Goal: Transaction & Acquisition: Purchase product/service

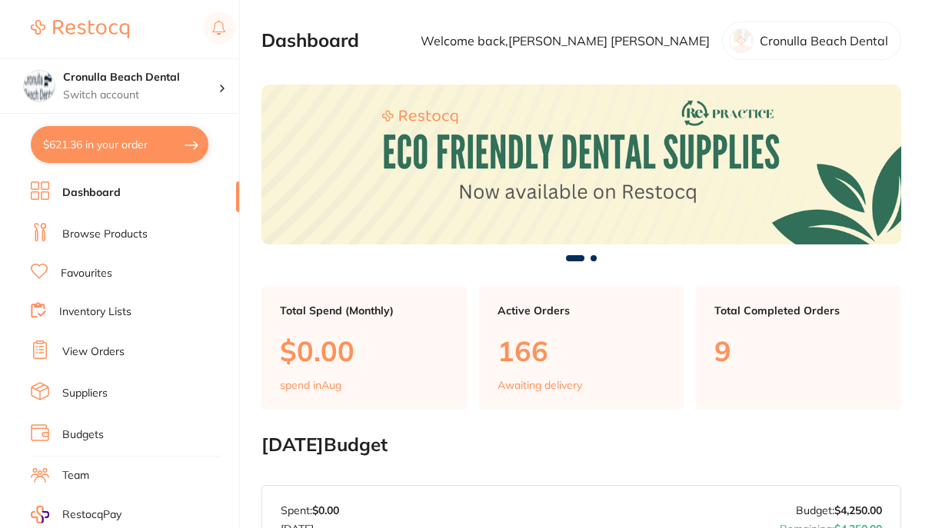
click at [83, 235] on link "Browse Products" at bounding box center [104, 234] width 85 height 15
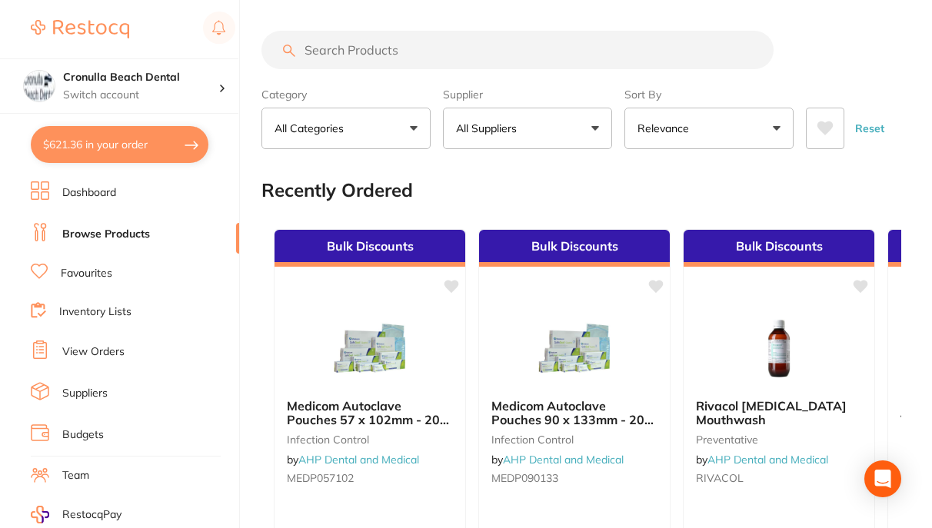
click at [325, 53] on input "search" at bounding box center [517, 50] width 512 height 38
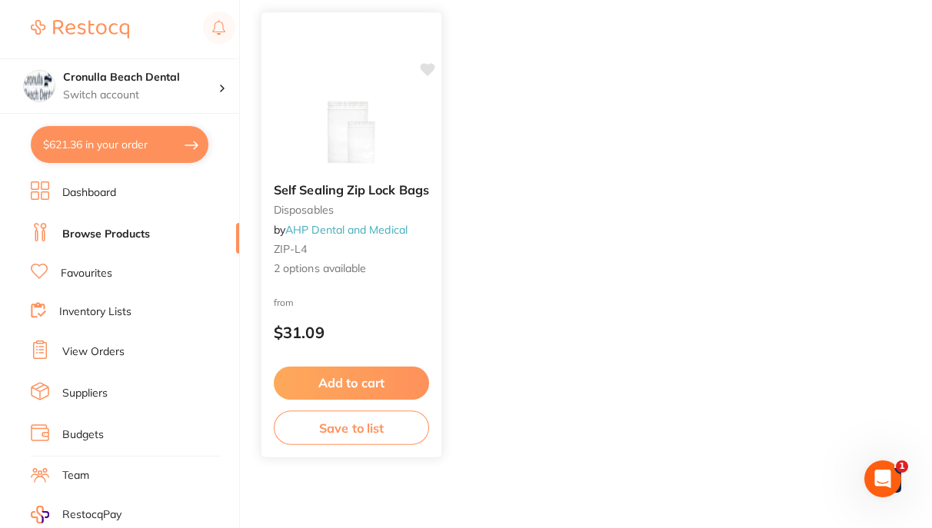
scroll to position [211, 0]
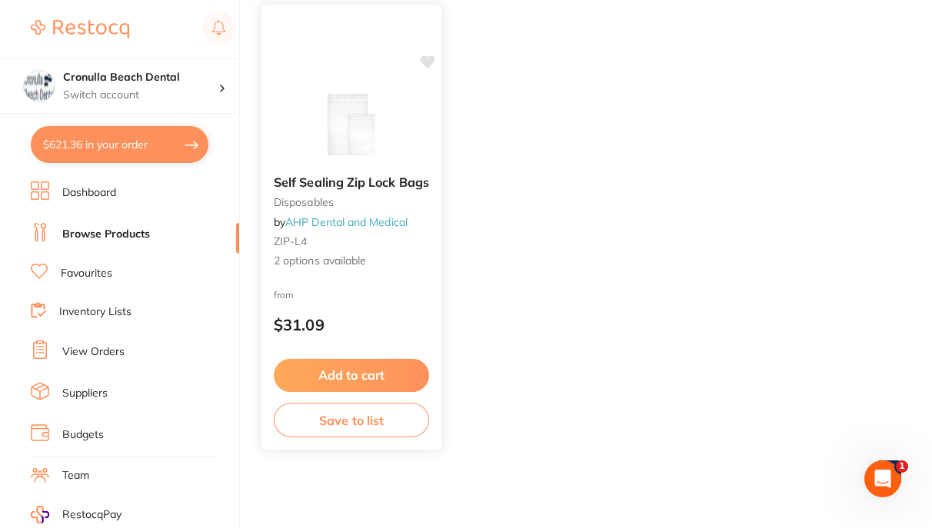
type input "ziplock"
click at [339, 105] on img at bounding box center [351, 124] width 101 height 78
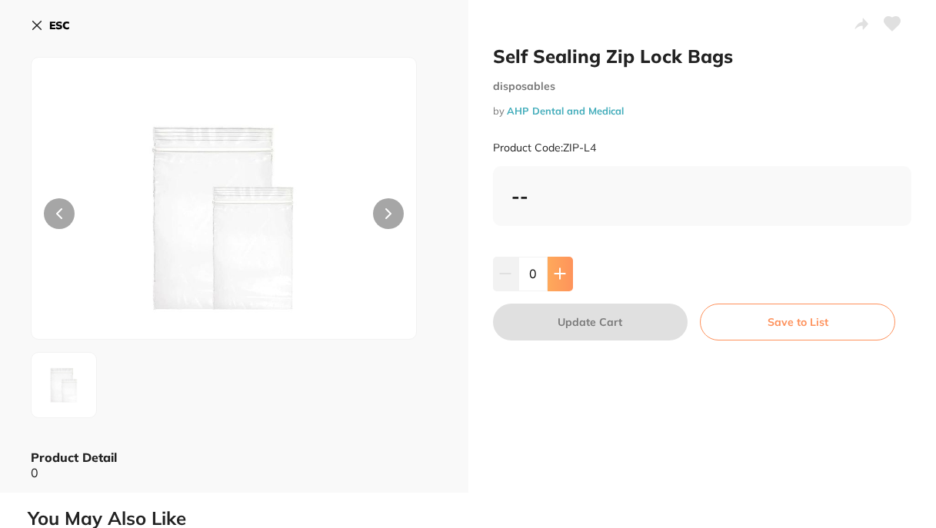
click at [561, 278] on icon at bounding box center [560, 274] width 12 height 12
type input "1"
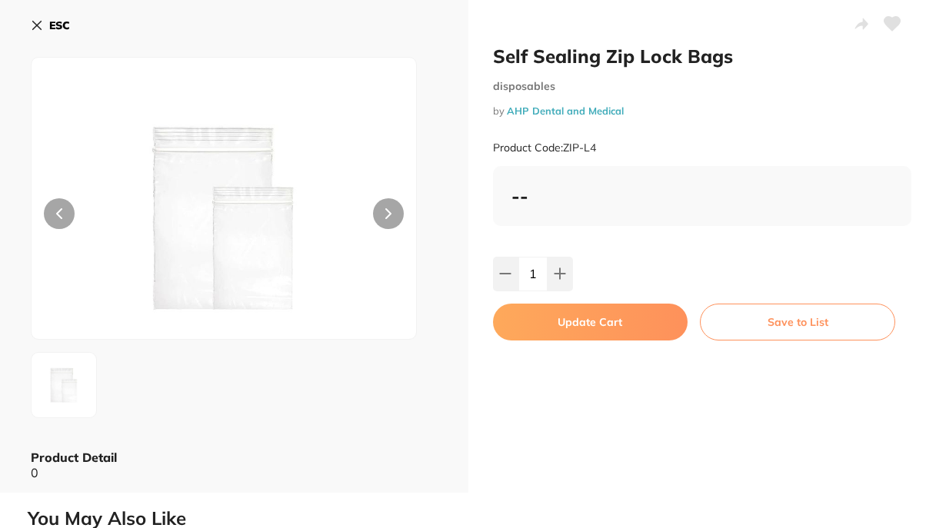
click at [570, 329] on button "Update Cart" at bounding box center [590, 322] width 195 height 37
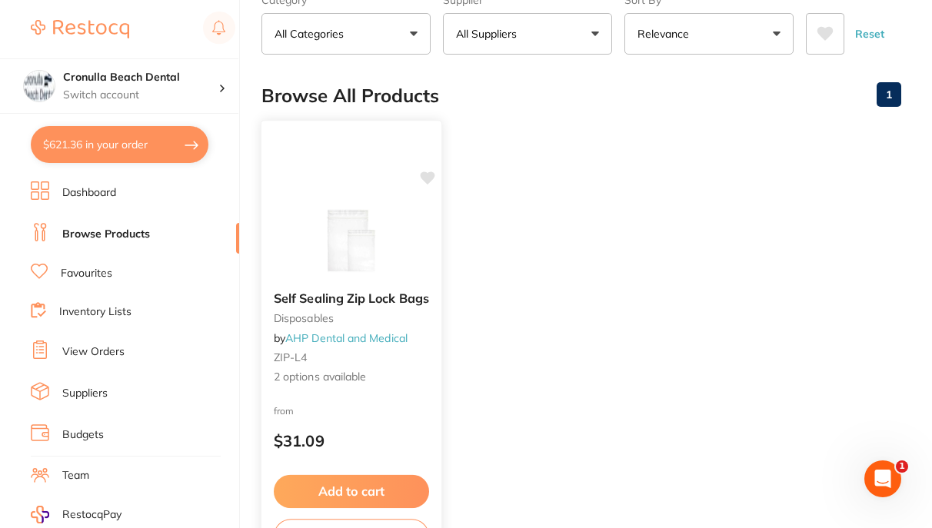
scroll to position [154, 0]
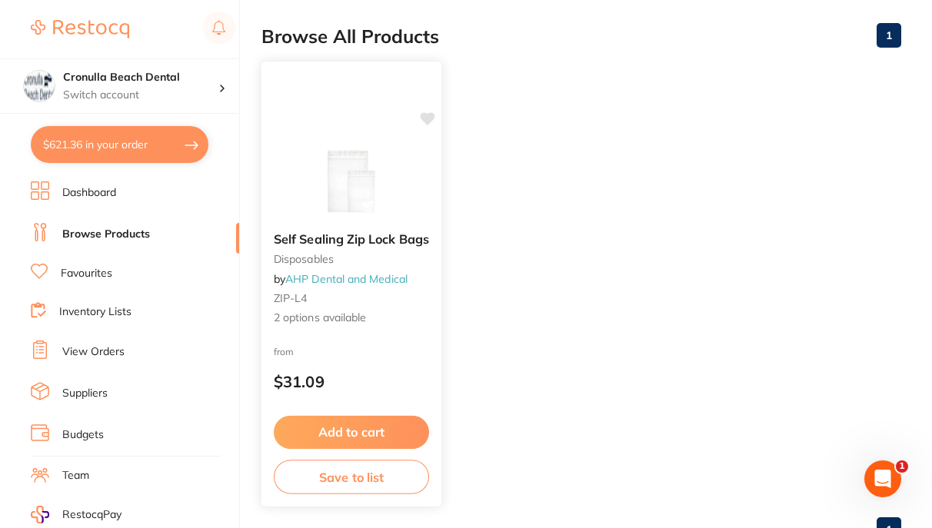
click at [335, 220] on img at bounding box center [351, 181] width 101 height 78
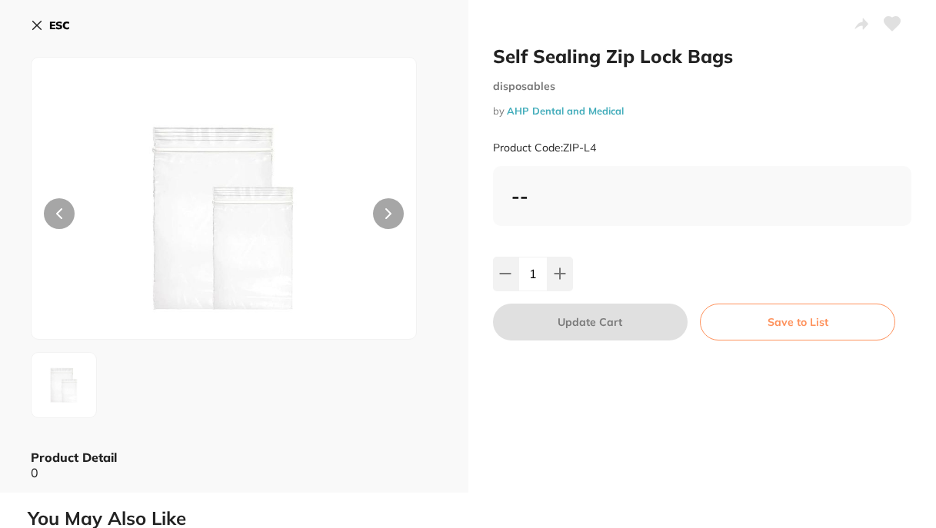
click at [34, 28] on icon at bounding box center [37, 26] width 8 height 8
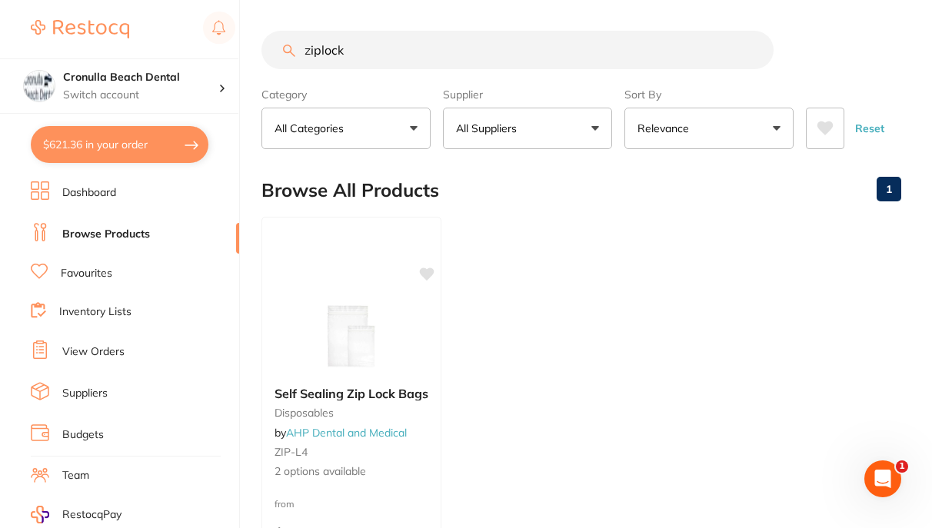
drag, startPoint x: 360, startPoint y: 45, endPoint x: 249, endPoint y: 47, distance: 110.7
click at [249, 47] on div "$621.36 Cronulla Beach Dental Switch account Cronulla Beach Dental $621.36 in y…" at bounding box center [466, 264] width 932 height 528
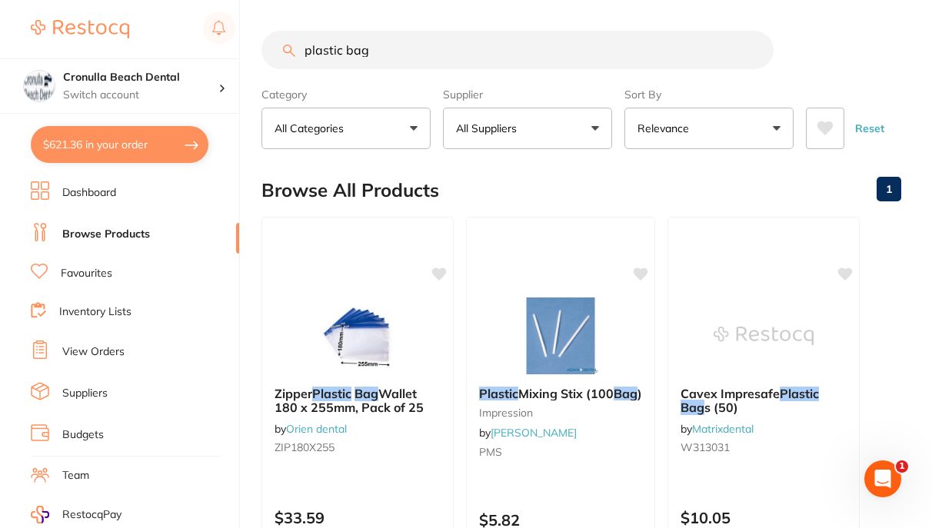
type input "plastic bag"
click at [97, 153] on button "$621.36 in your order" at bounding box center [120, 144] width 178 height 37
checkbox input "true"
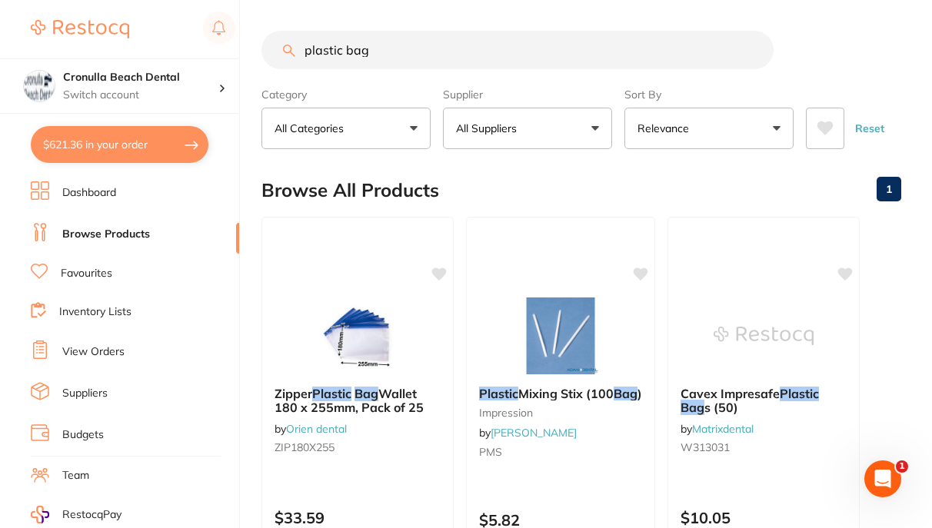
checkbox input "true"
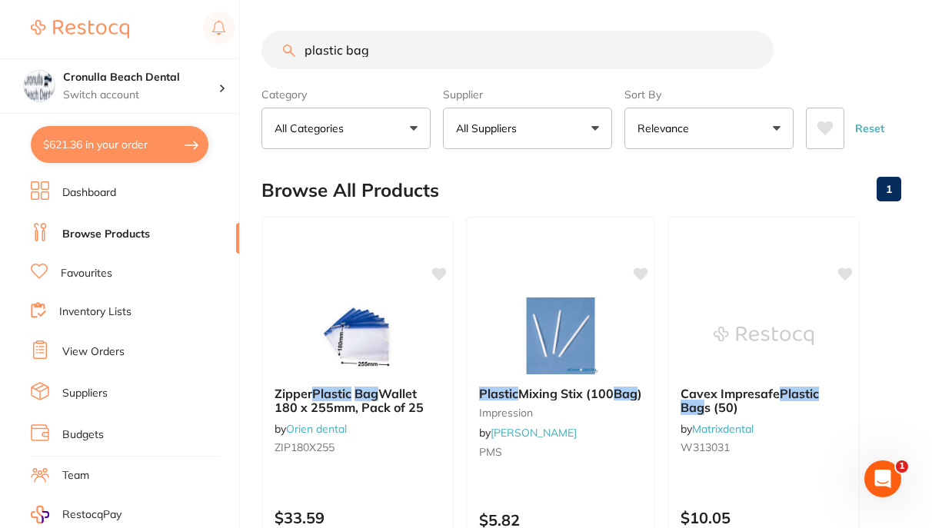
checkbox input "true"
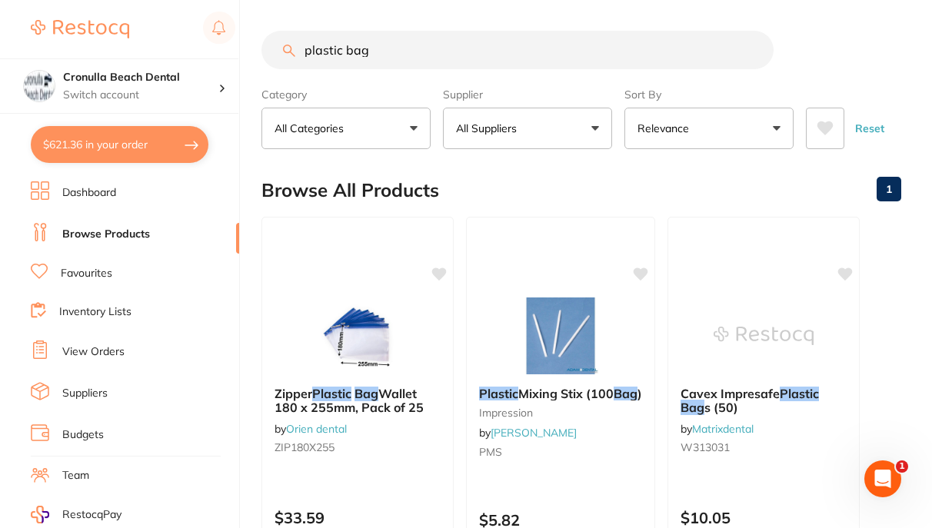
checkbox input "true"
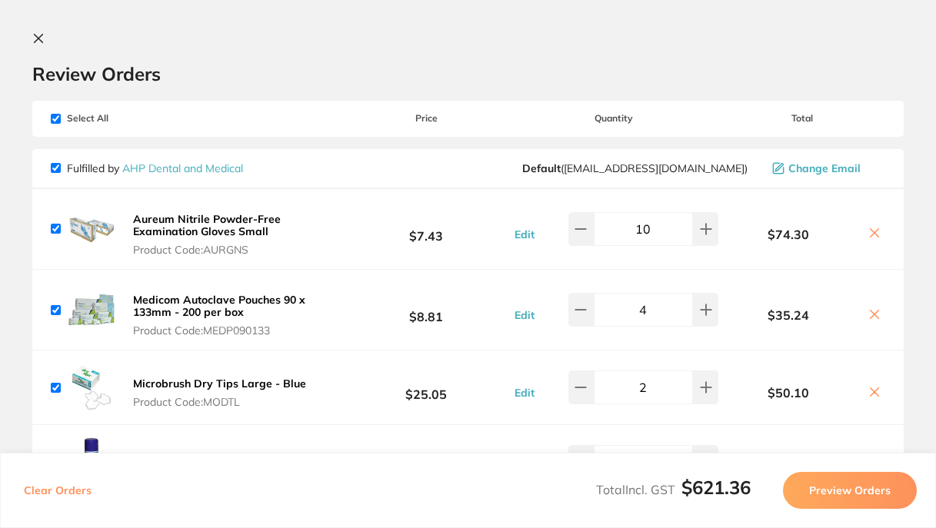
click at [44, 41] on icon at bounding box center [38, 38] width 12 height 12
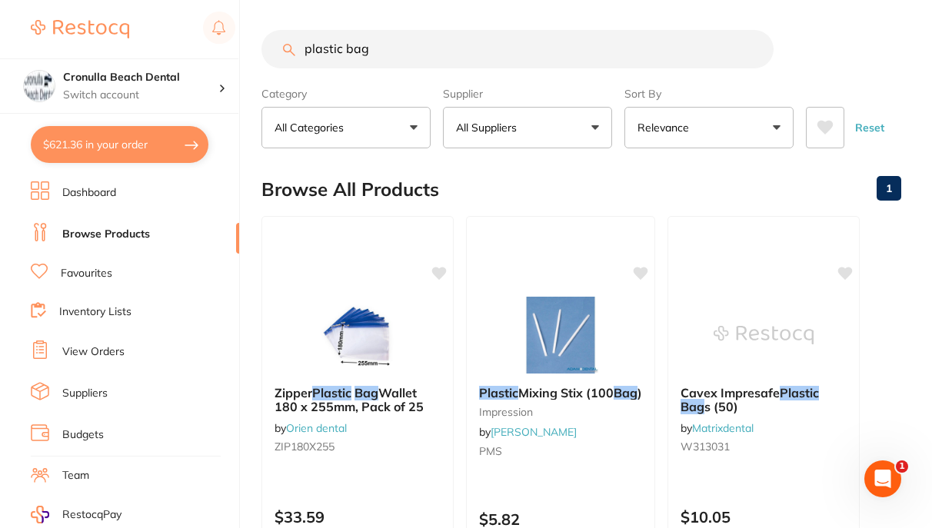
drag, startPoint x: 415, startPoint y: 58, endPoint x: 258, endPoint y: 58, distance: 156.8
click at [258, 58] on div "$621.36 Cronulla Beach Dental Switch account Cronulla Beach Dental $621.36 in y…" at bounding box center [466, 263] width 932 height 528
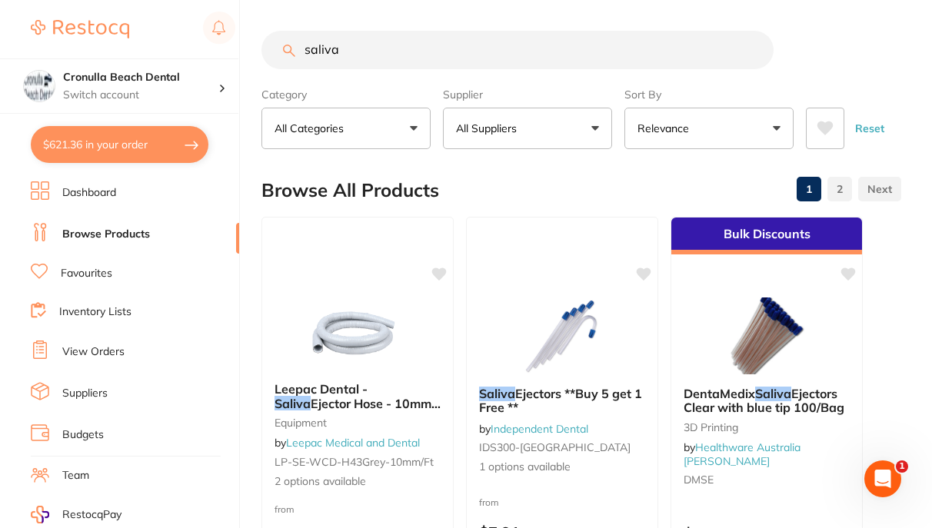
type input "saliva"
click at [501, 131] on p "All Suppliers" at bounding box center [489, 128] width 67 height 15
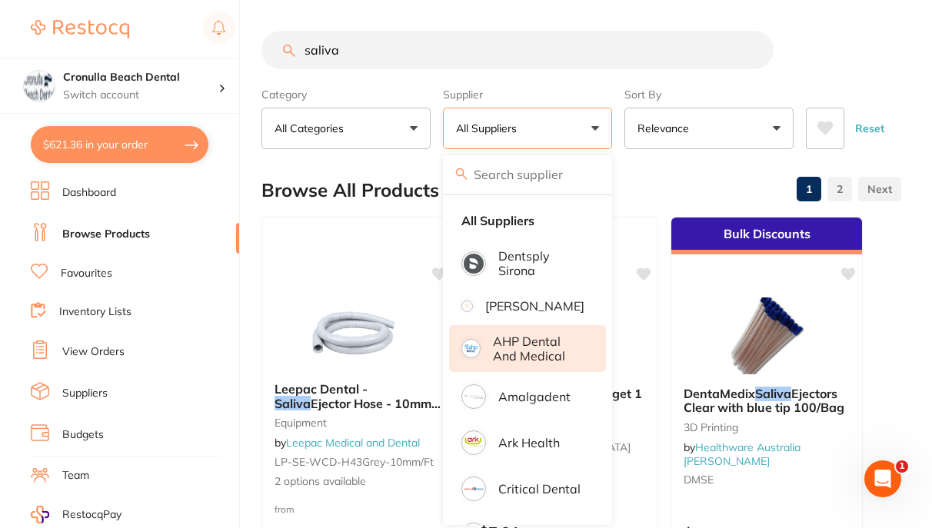
click at [512, 358] on p "AHP Dental and Medical" at bounding box center [538, 348] width 91 height 28
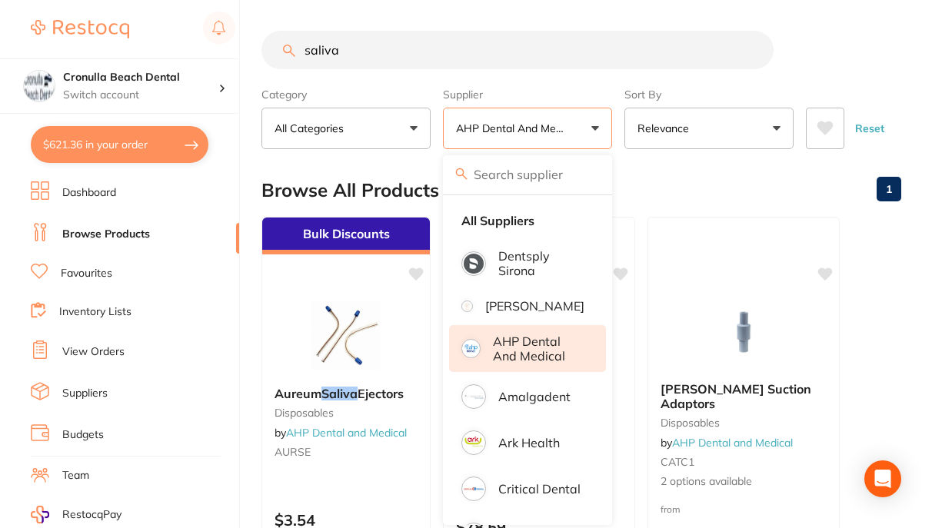
click at [664, 181] on div "Browse All Products 1" at bounding box center [581, 191] width 640 height 52
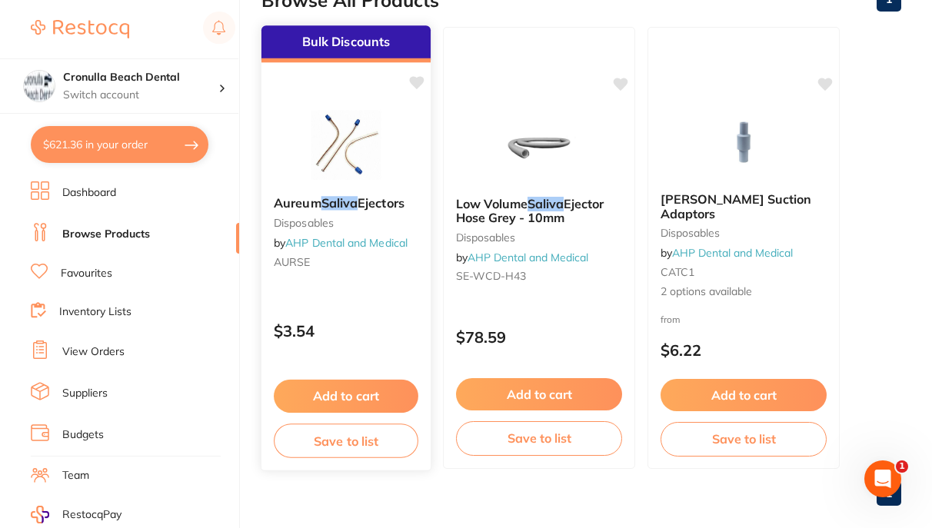
scroll to position [211, 0]
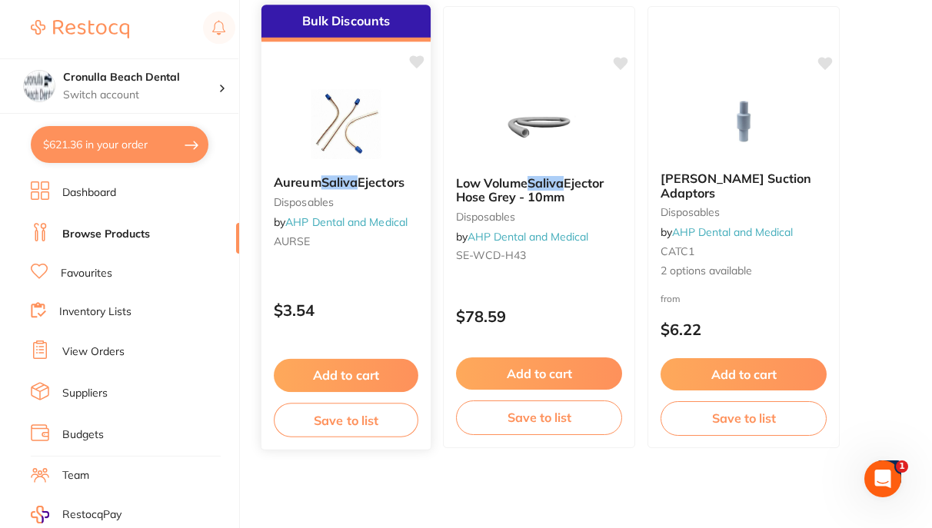
click at [344, 373] on button "Add to cart" at bounding box center [346, 375] width 145 height 33
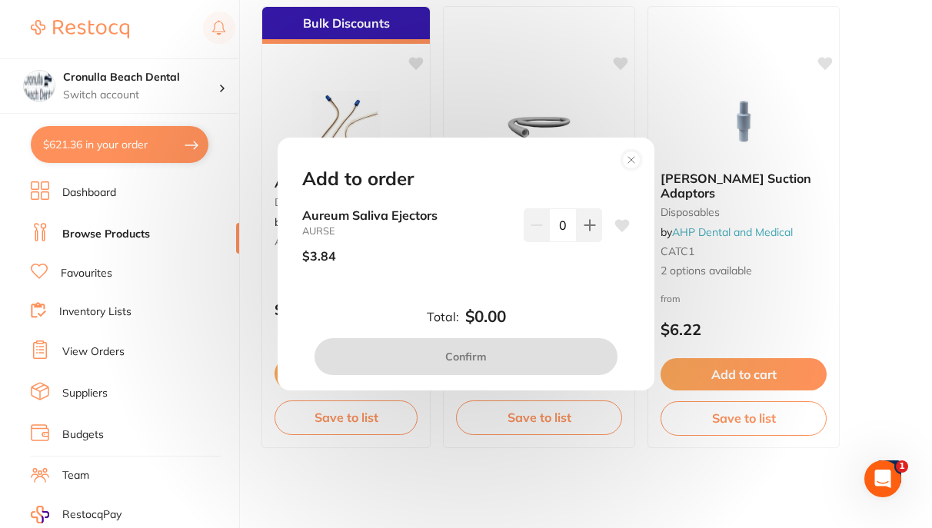
scroll to position [0, 0]
click at [594, 225] on button at bounding box center [589, 225] width 25 height 34
type input "1"
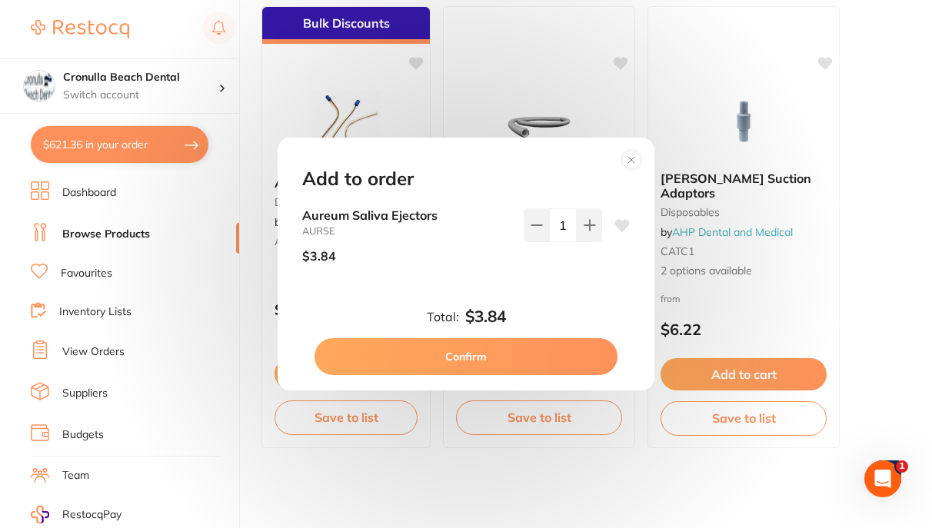
click at [506, 347] on button "Confirm" at bounding box center [465, 356] width 303 height 37
checkbox input "false"
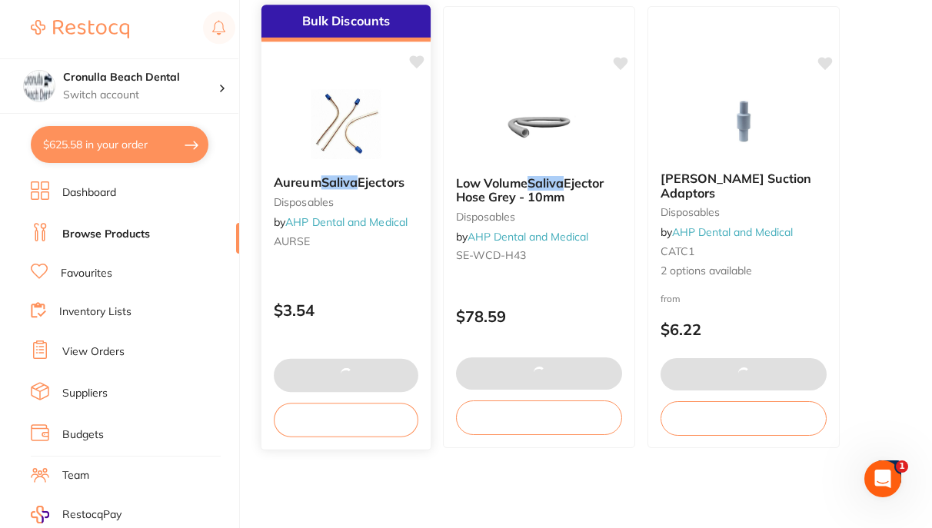
click at [348, 120] on img at bounding box center [345, 124] width 101 height 78
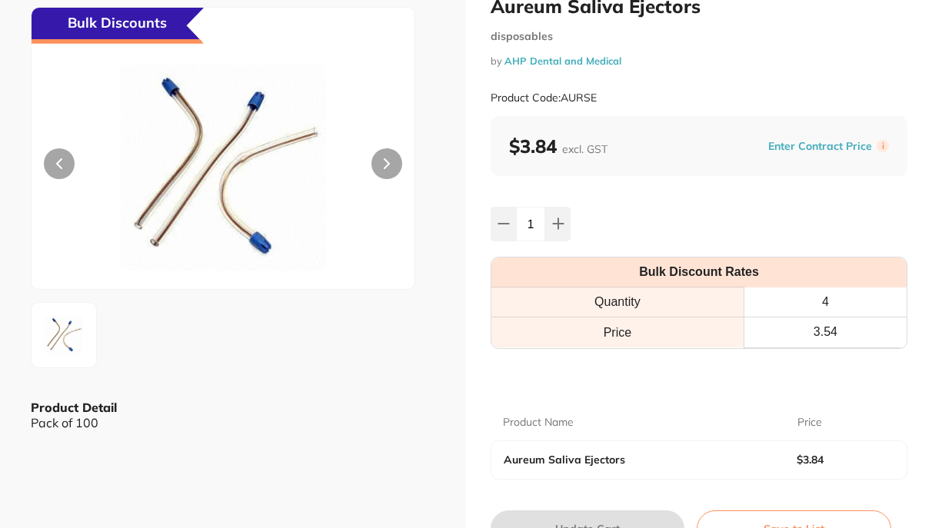
scroll to position [77, 0]
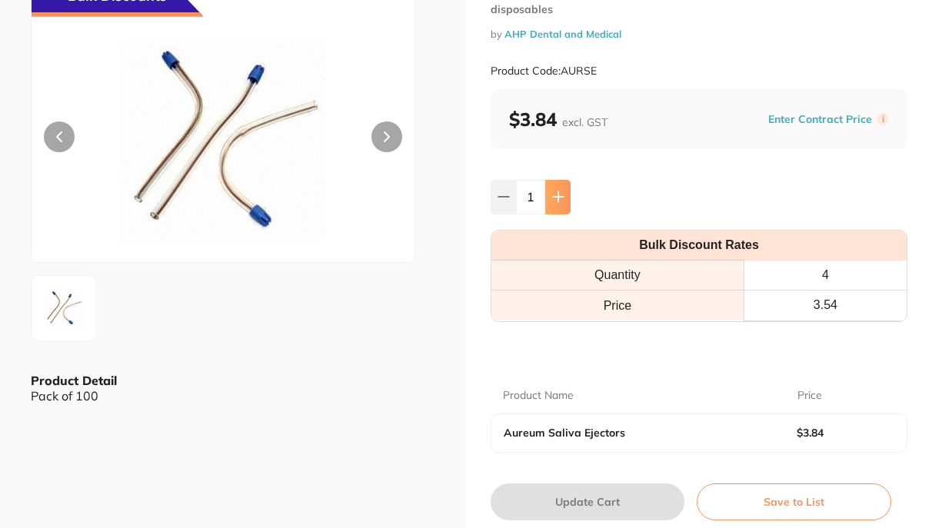
click at [557, 195] on icon at bounding box center [558, 197] width 12 height 12
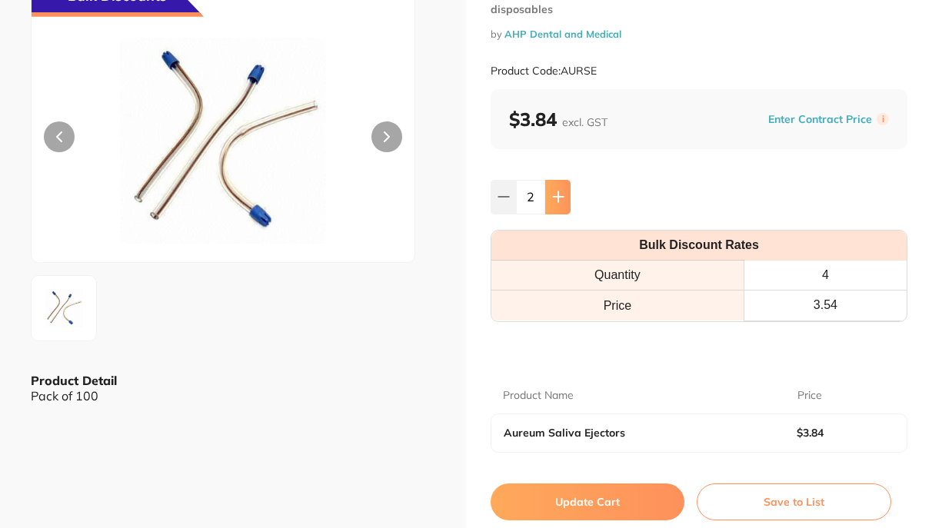
click at [557, 195] on icon at bounding box center [558, 197] width 12 height 12
type input "4"
click at [550, 503] on button "Update Cart" at bounding box center [588, 502] width 194 height 37
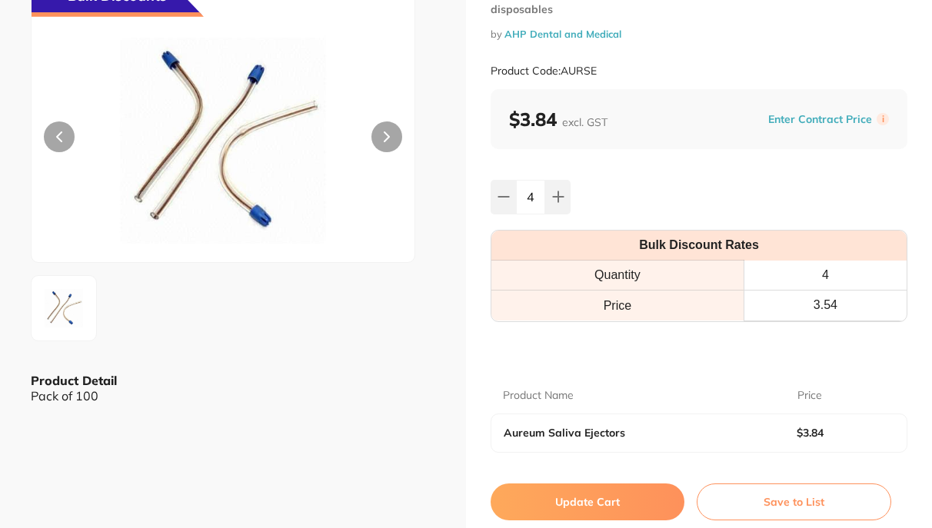
type input "4"
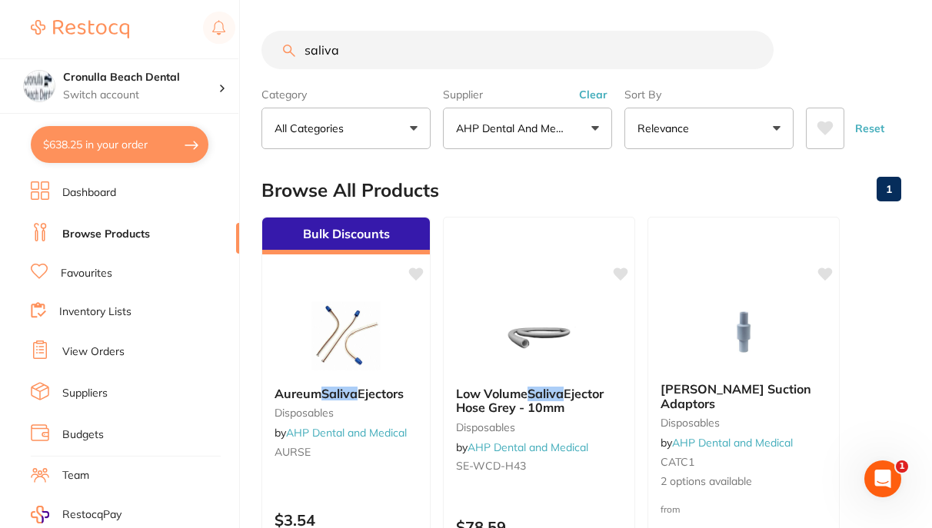
click at [122, 138] on button "$638.25 in your order" at bounding box center [120, 144] width 178 height 37
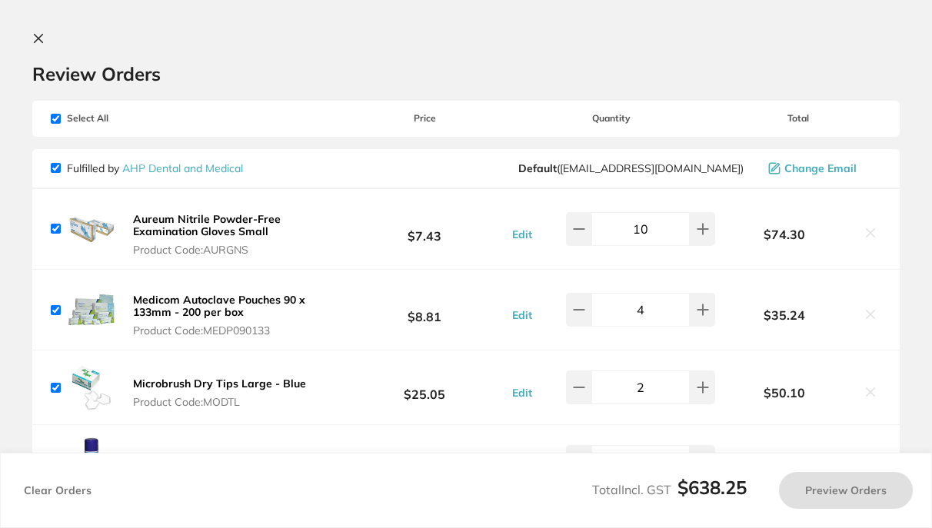
checkbox input "true"
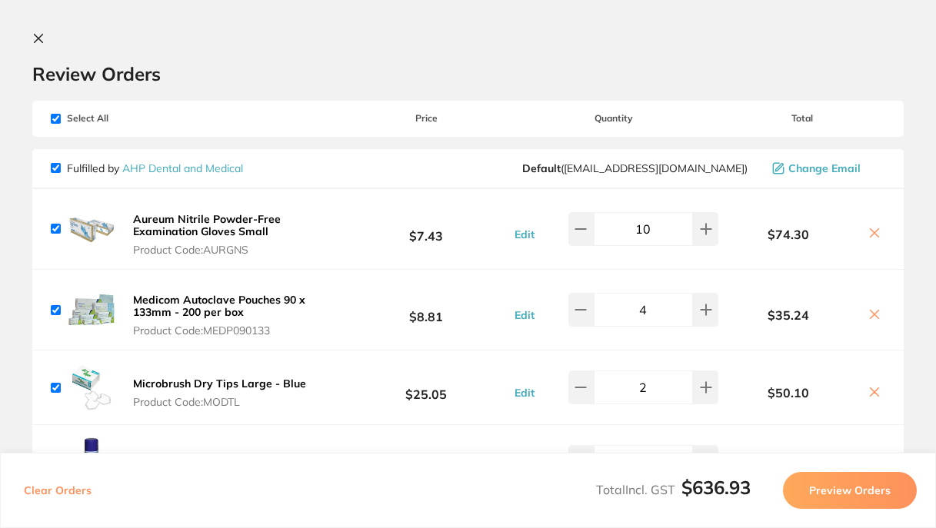
click at [38, 39] on icon at bounding box center [39, 39] width 8 height 8
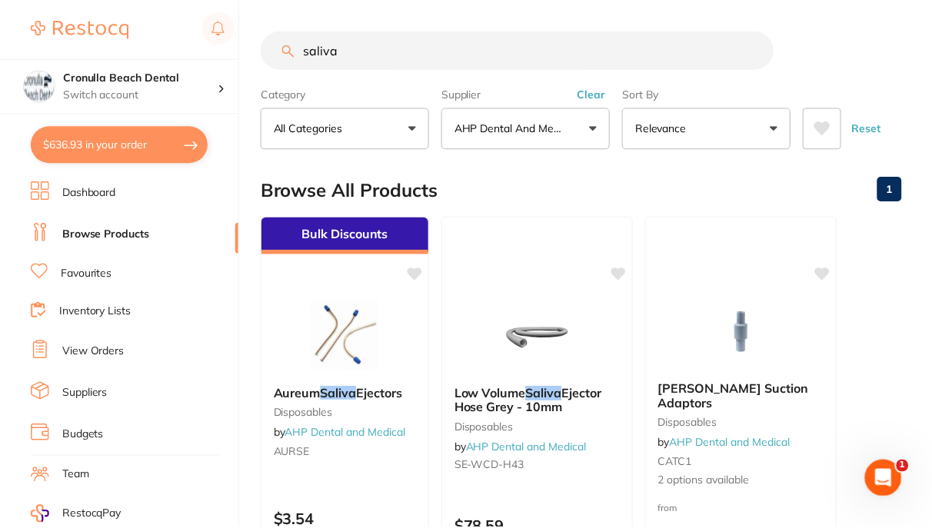
scroll to position [211, 0]
